Goal: Information Seeking & Learning: Learn about a topic

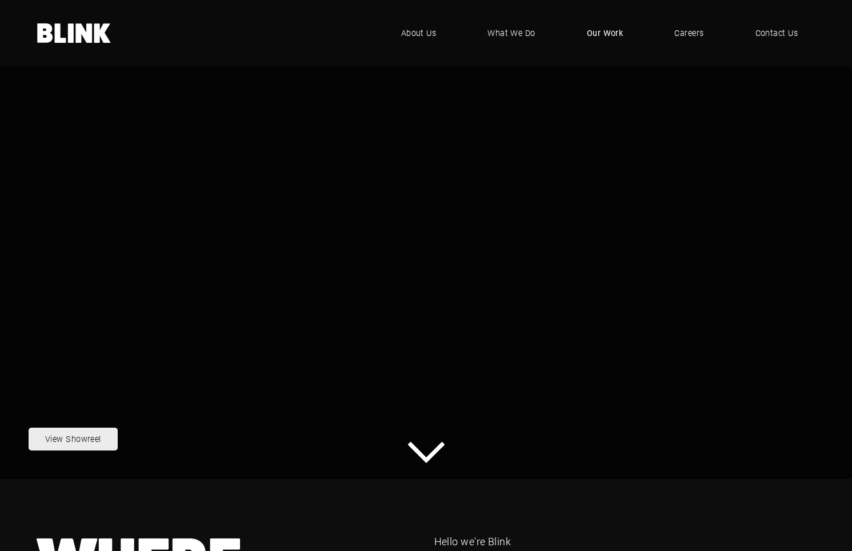
click at [614, 33] on span "Our Work" at bounding box center [605, 33] width 37 height 13
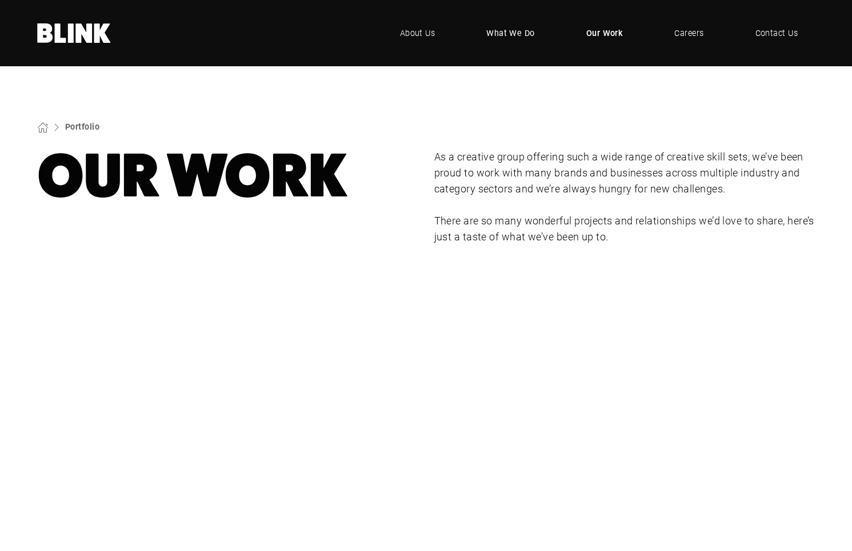
click at [514, 32] on span "What We Do" at bounding box center [510, 33] width 49 height 13
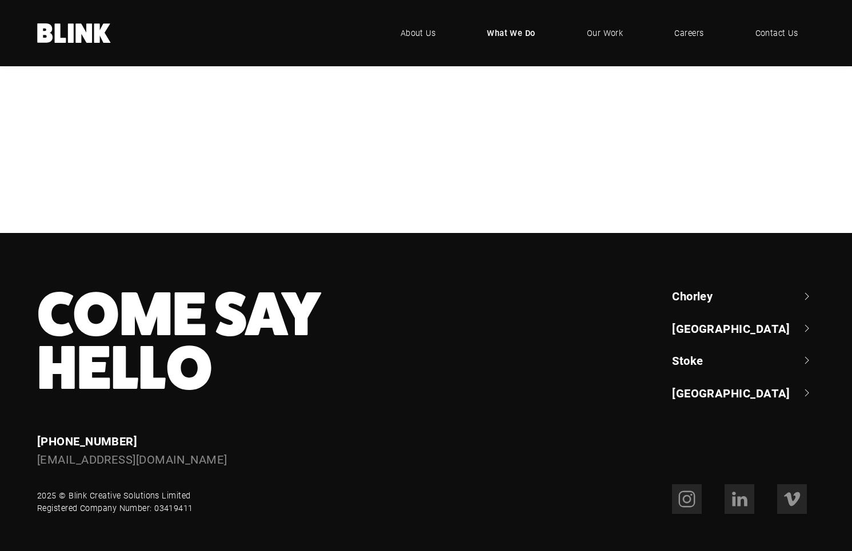
scroll to position [416, 0]
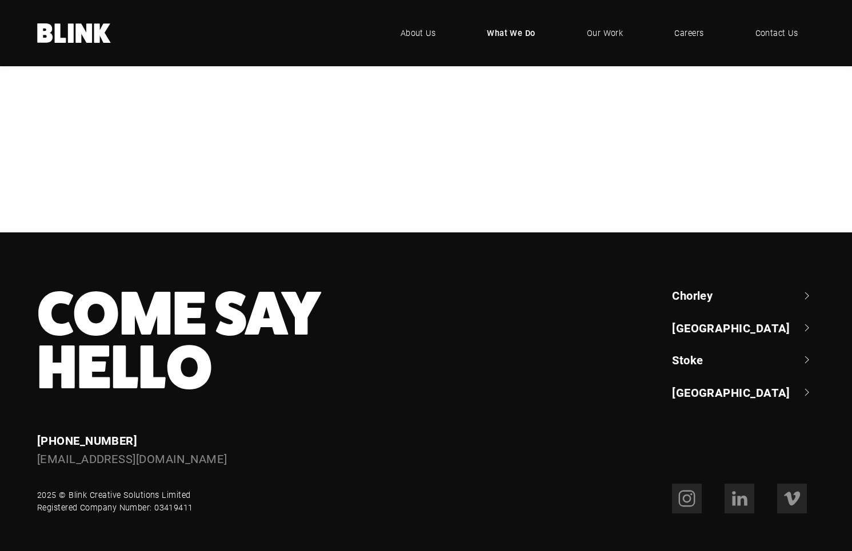
click at [0, 0] on div "Design & Artwork" at bounding box center [0, 0] width 0 height 0
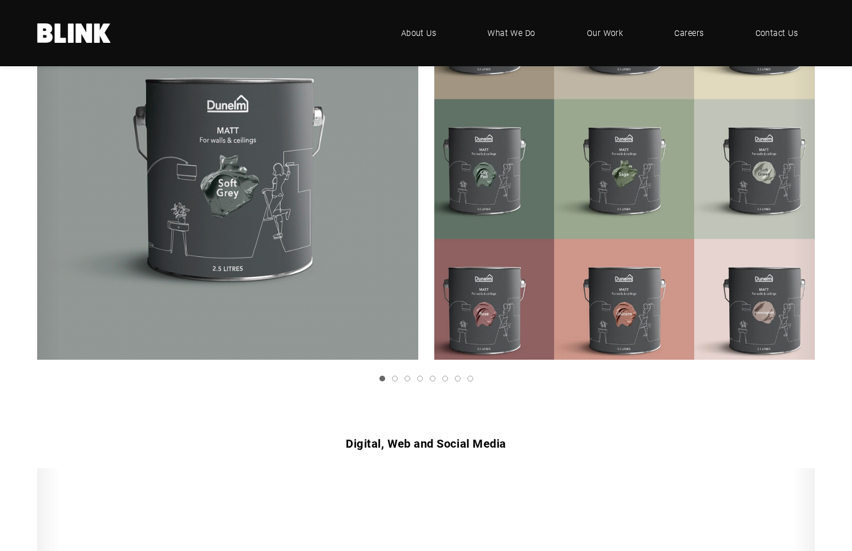
scroll to position [340, 0]
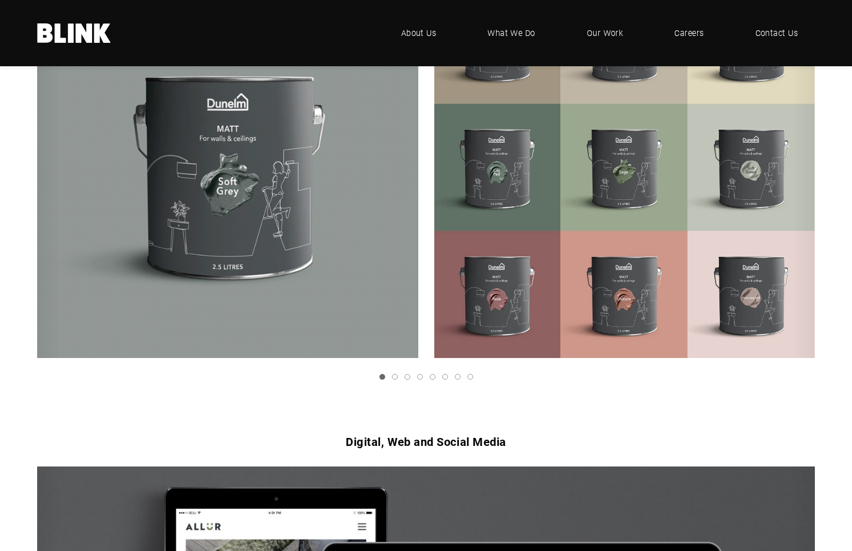
click at [0, 0] on link "Next slide" at bounding box center [0, 0] width 0 height 0
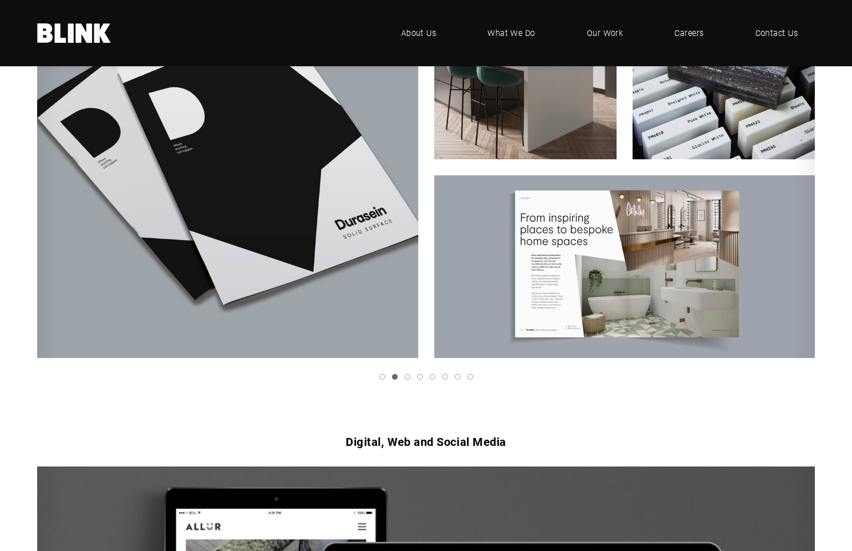
click at [0, 0] on icon "Next slide" at bounding box center [0, 0] width 0 height 0
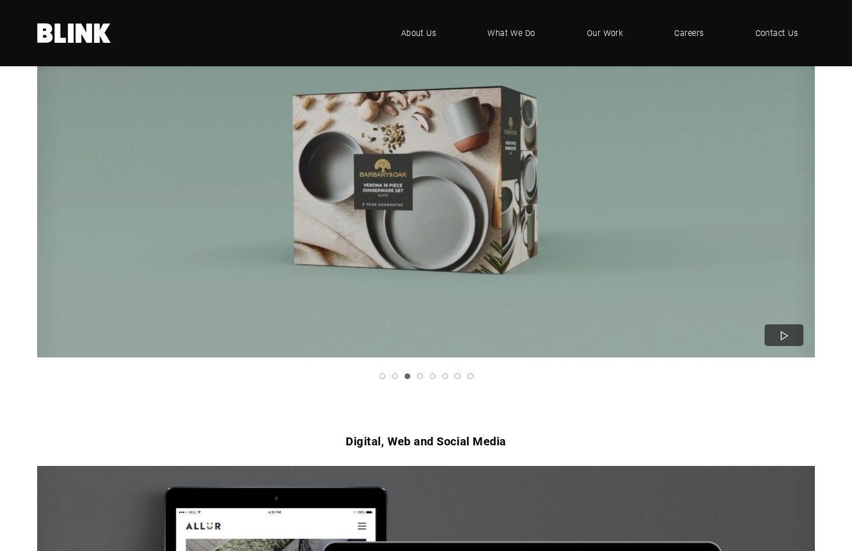
click at [0, 0] on icon "Next slide" at bounding box center [0, 0] width 0 height 0
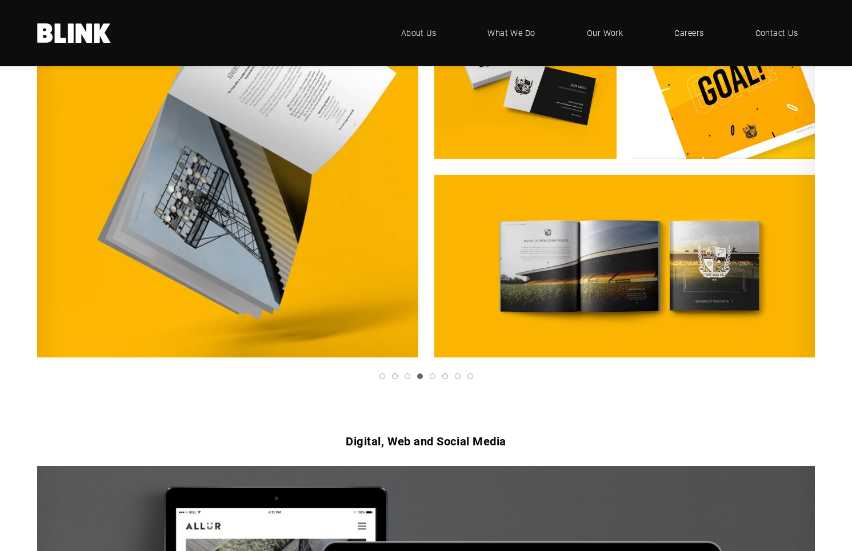
scroll to position [229, 0]
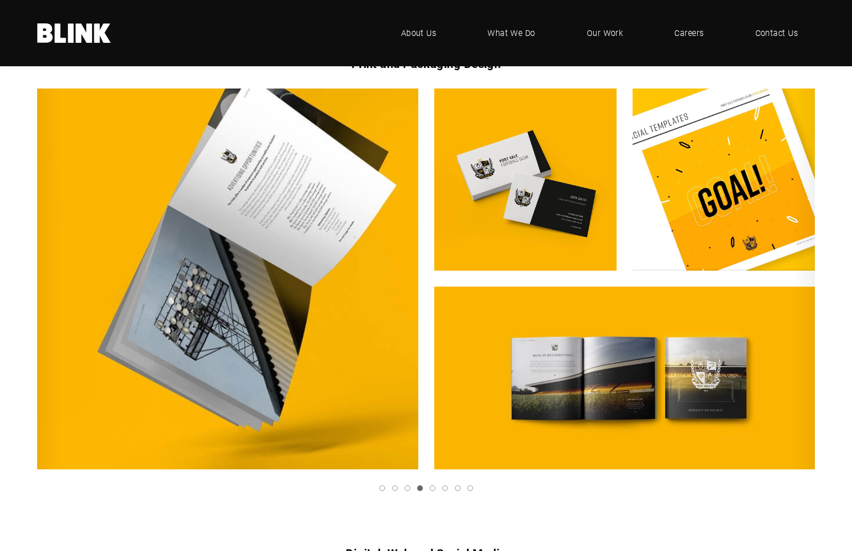
click at [0, 0] on icon "Next slide" at bounding box center [0, 0] width 0 height 0
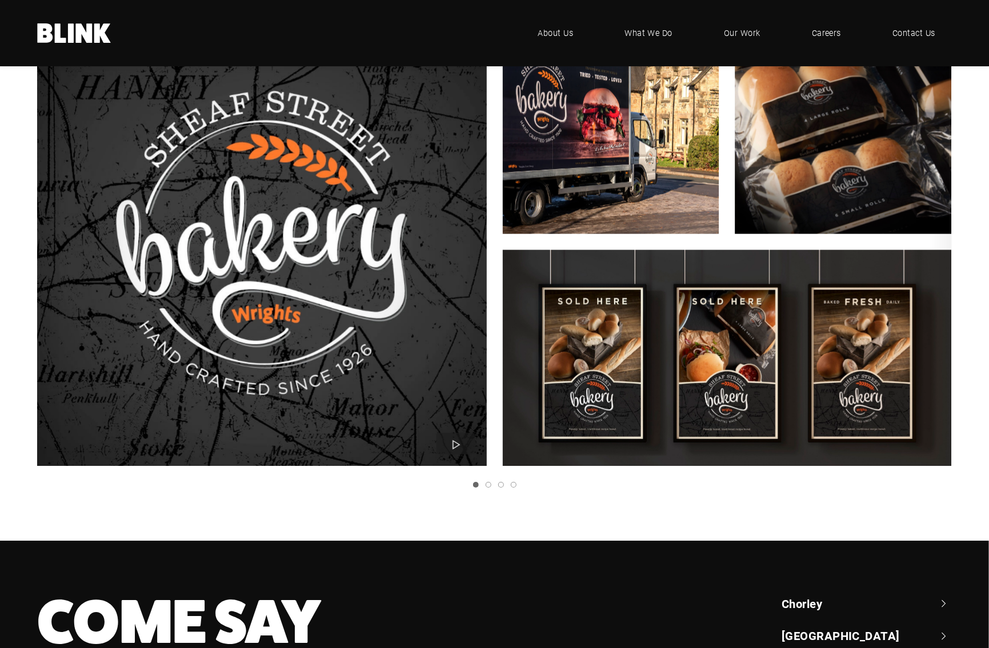
scroll to position [1408, 0]
